Goal: Task Accomplishment & Management: Complete application form

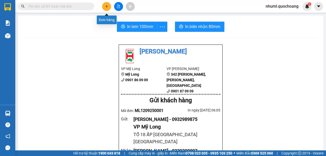
click at [110, 5] on button at bounding box center [106, 6] width 9 height 9
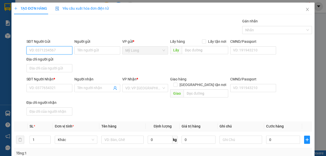
click at [66, 52] on input "SĐT Người Gửi" at bounding box center [50, 50] width 46 height 8
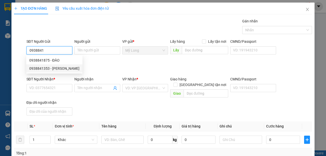
click at [77, 68] on div "0938841353 - [PERSON_NAME]" at bounding box center [54, 69] width 50 height 6
type input "0938841353"
type input "[PERSON_NAME]"
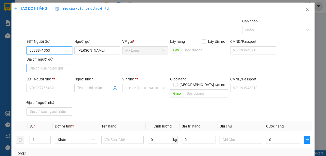
type input "0938841353"
click at [59, 68] on input "Địa chỉ người gửi" at bounding box center [50, 68] width 46 height 8
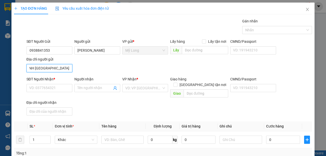
scroll to position [0, 29]
type input "TỔ 27 ẤP BÌNH LINH [GEOGRAPHIC_DATA]"
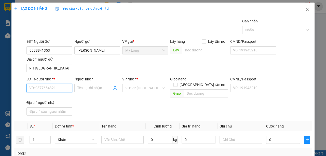
click at [55, 87] on input "SĐT Người Nhận *" at bounding box center [50, 88] width 46 height 8
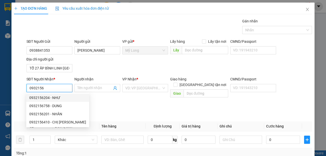
click at [39, 100] on div "0932156204 - NHƯ" at bounding box center [57, 98] width 57 height 6
type input "0932156204"
type input "NHƯ"
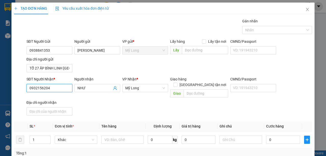
type input "0932156204"
click at [98, 83] on div "Người nhận" at bounding box center [97, 80] width 46 height 8
click at [101, 90] on input "NHƯ" at bounding box center [94, 88] width 35 height 6
type input "N"
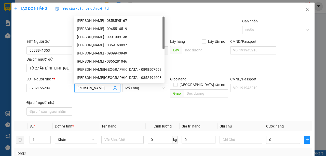
scroll to position [0, 5]
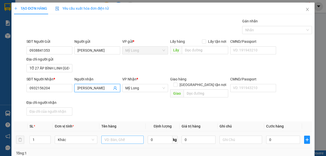
type input "[PERSON_NAME]"
click at [122, 136] on input "text" at bounding box center [122, 140] width 43 height 8
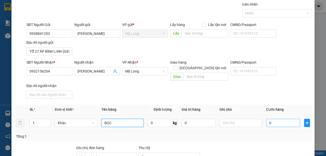
type input "BỌC"
click at [274, 119] on input "0" at bounding box center [283, 123] width 34 height 8
type input "3"
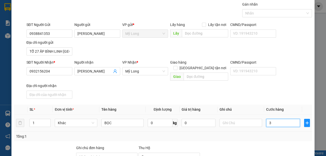
type input "30"
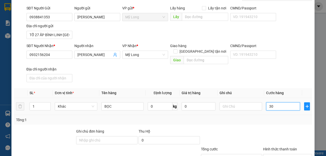
scroll to position [67, 0]
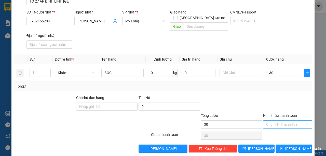
type input "30.000"
click at [291, 121] on input "Hình thức thanh toán" at bounding box center [285, 125] width 39 height 8
click at [290, 129] on div "Tại văn phòng" at bounding box center [285, 128] width 42 height 6
type input "0"
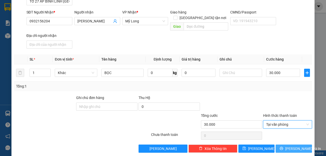
click at [297, 146] on span "[PERSON_NAME] và In" at bounding box center [303, 149] width 36 height 6
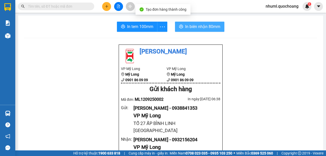
click at [192, 25] on span "In biên nhận 80mm" at bounding box center [202, 26] width 35 height 6
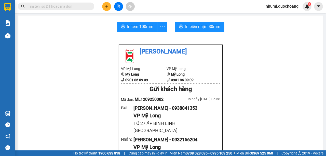
click at [132, 26] on span "In tem 100mm" at bounding box center [140, 26] width 26 height 6
